Goal: Task Accomplishment & Management: Use online tool/utility

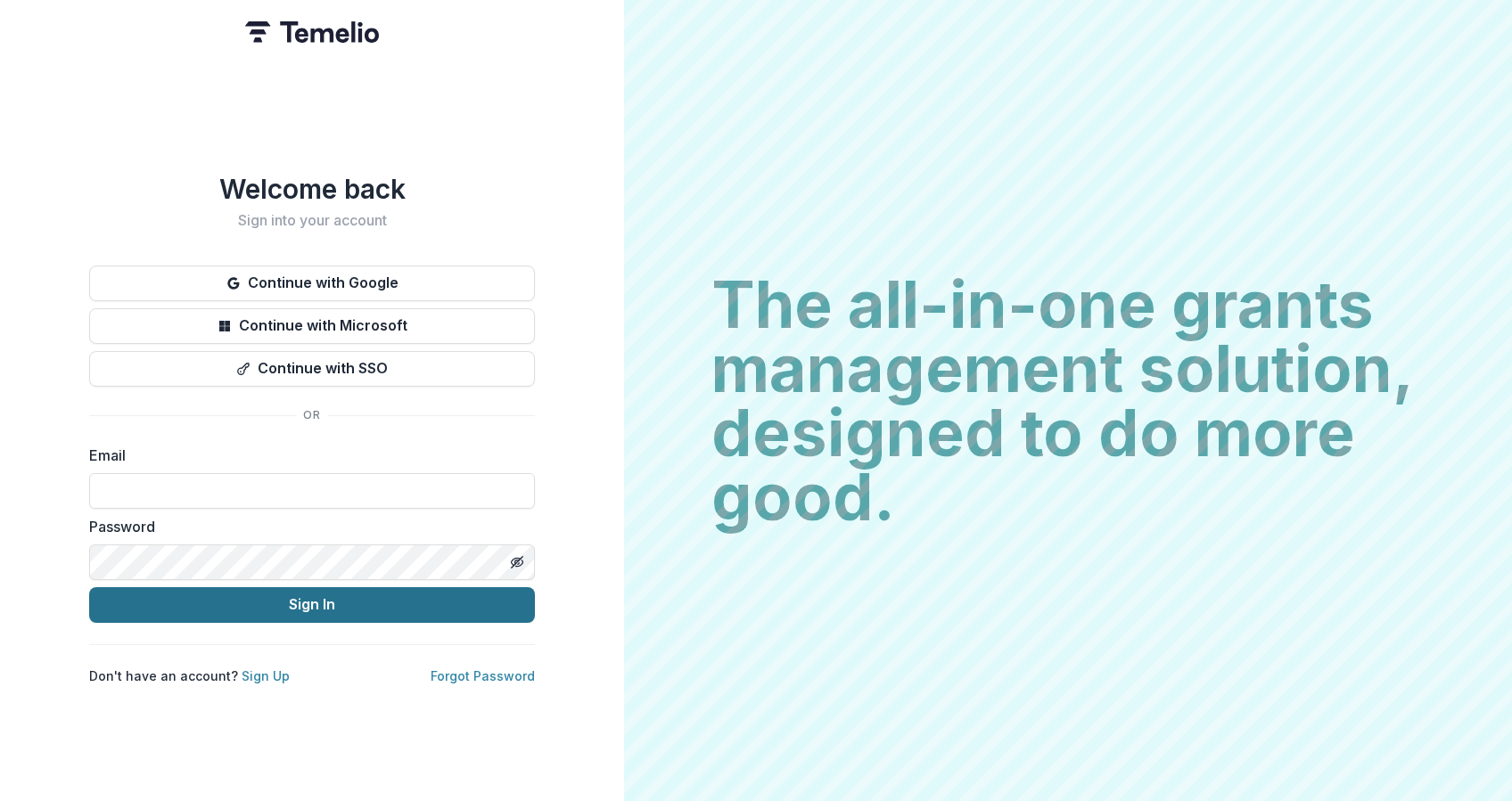
type input "**********"
click at [280, 599] on button "Sign In" at bounding box center [312, 605] width 446 height 35
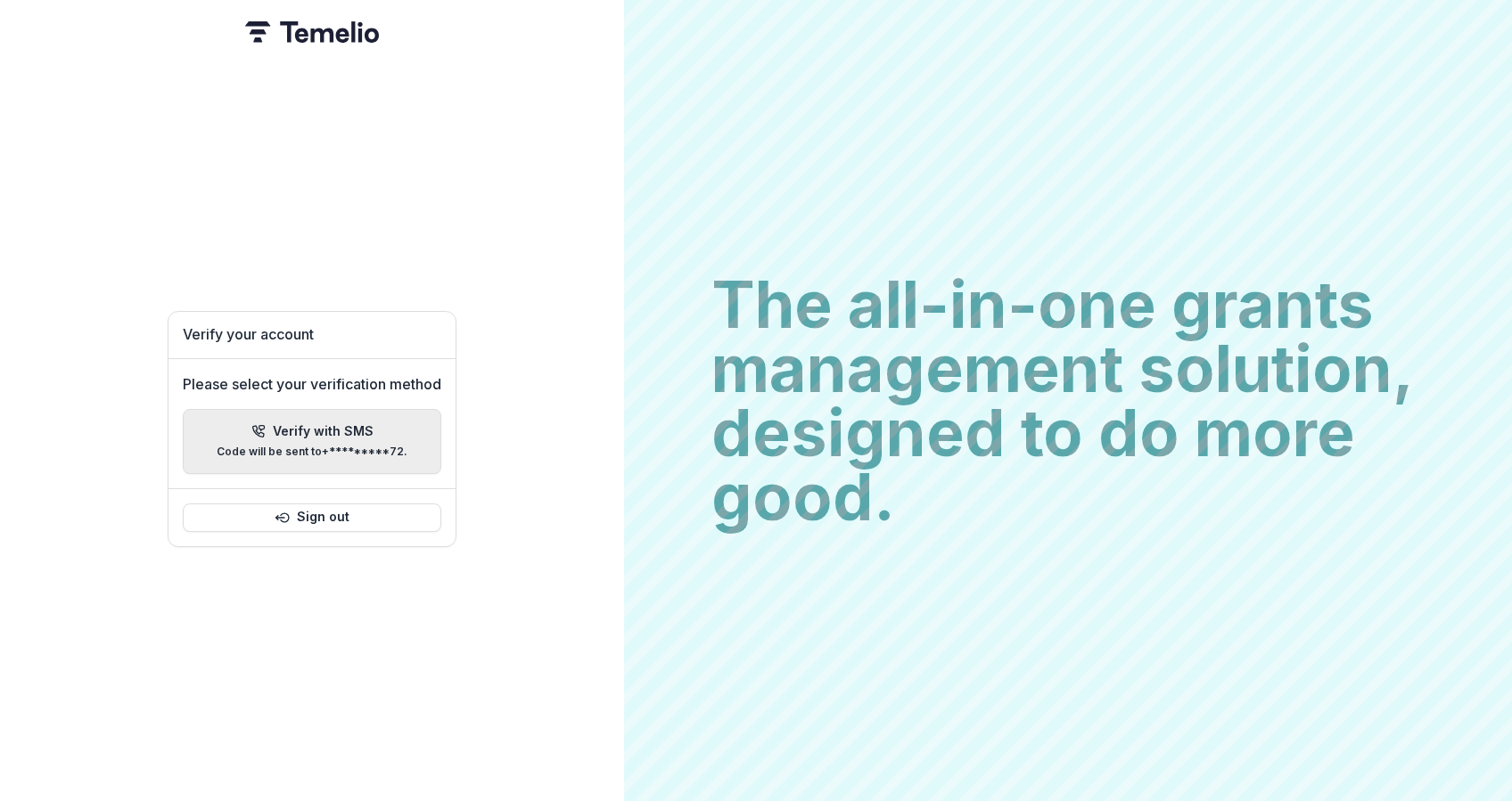
drag, startPoint x: 332, startPoint y: 437, endPoint x: 268, endPoint y: 426, distance: 64.9
click at [268, 426] on div "Verify with SMS" at bounding box center [312, 432] width 122 height 15
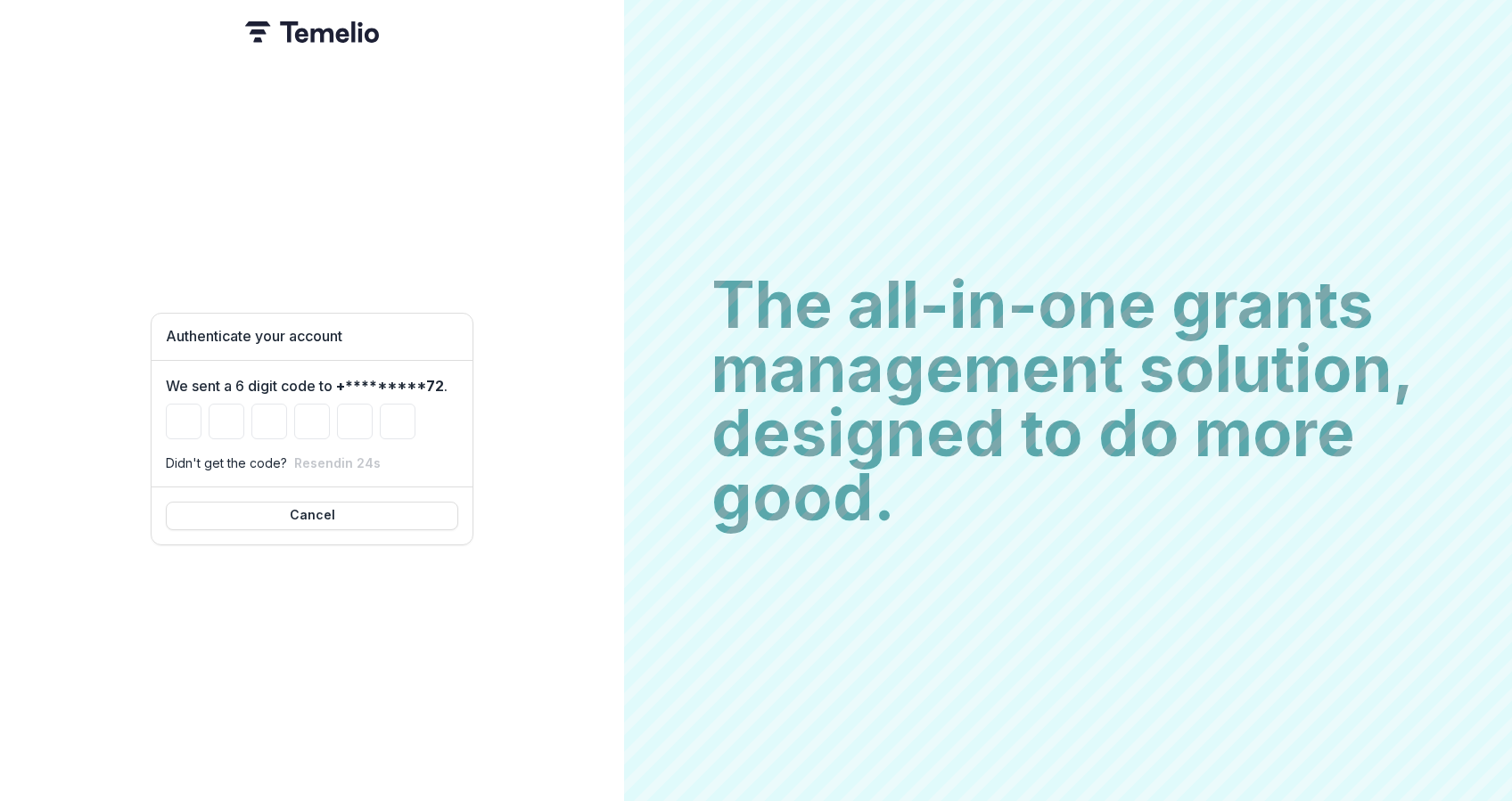
type input "*"
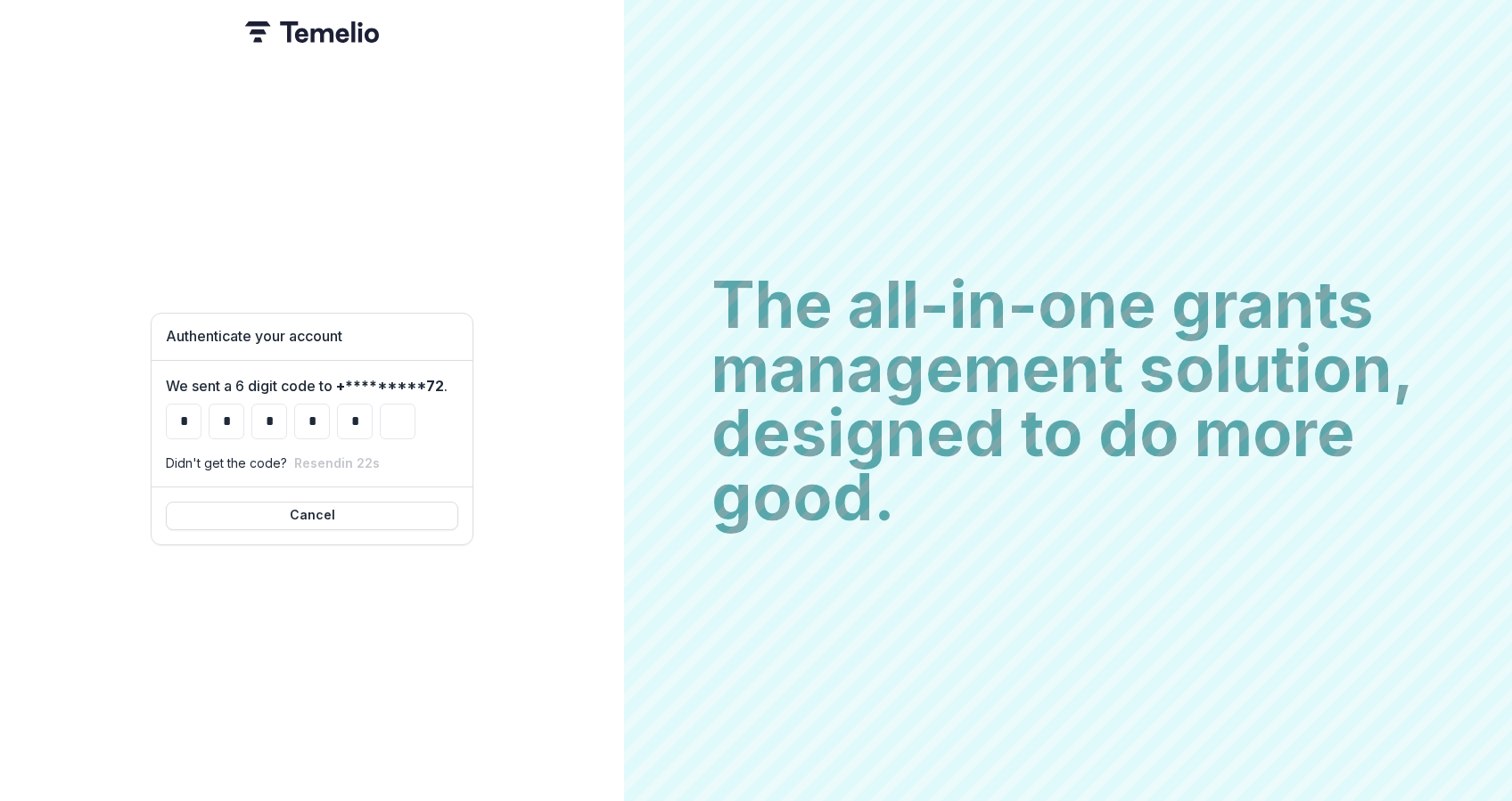
type input "*"
